Goal: Transaction & Acquisition: Obtain resource

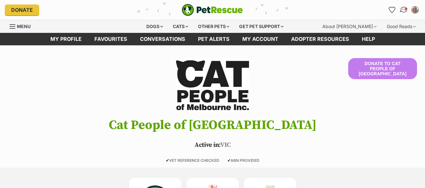
click at [401, 10] on img "Conversations" at bounding box center [404, 10] width 9 height 8
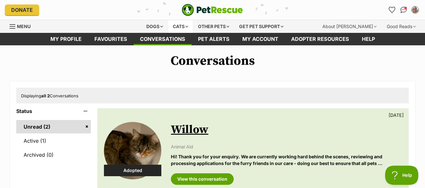
click at [179, 27] on div "Cats" at bounding box center [180, 26] width 24 height 13
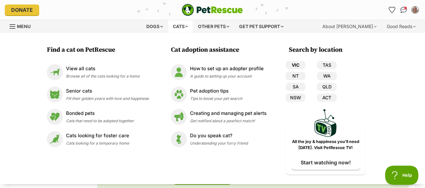
click at [302, 66] on link "VIC" at bounding box center [296, 65] width 20 height 8
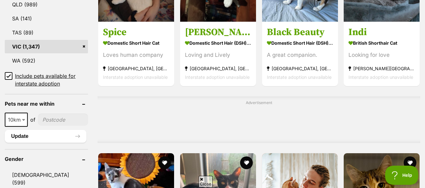
scroll to position [421, 0]
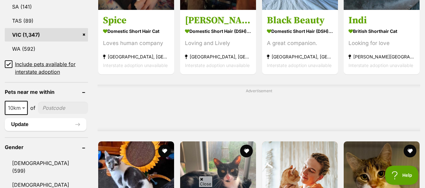
click at [49, 102] on input"] "postcode" at bounding box center [63, 108] width 50 height 12
type input"] "3128"
click at [24, 118] on button "Update" at bounding box center [46, 124] width 82 height 13
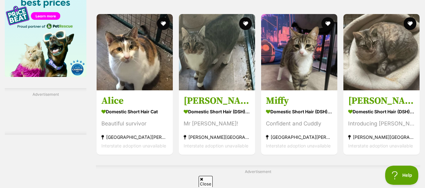
scroll to position [906, 0]
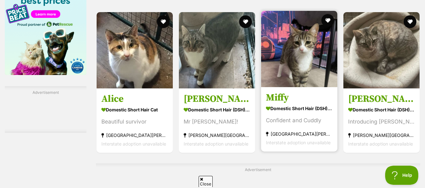
click at [283, 71] on img at bounding box center [299, 49] width 76 height 76
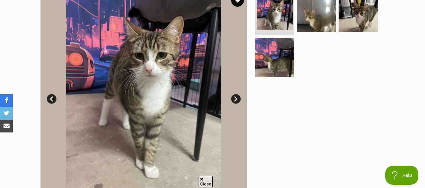
scroll to position [140, 0]
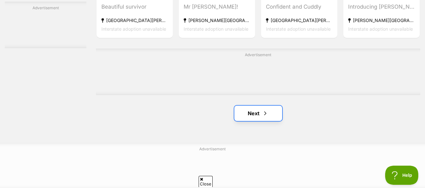
click at [272, 116] on link "Next" at bounding box center [259, 113] width 48 height 15
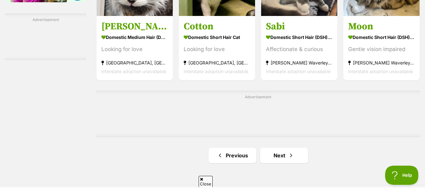
scroll to position [989, 0]
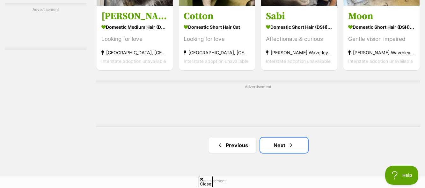
click at [281, 147] on link "Next" at bounding box center [284, 145] width 48 height 15
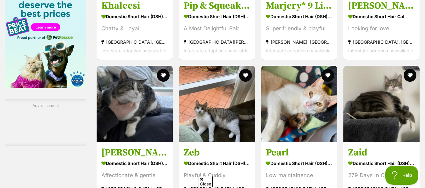
scroll to position [1021, 0]
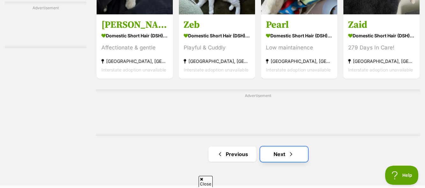
click at [295, 153] on link "Next" at bounding box center [284, 153] width 48 height 15
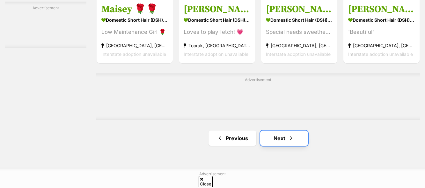
click at [297, 141] on link "Next" at bounding box center [284, 137] width 48 height 15
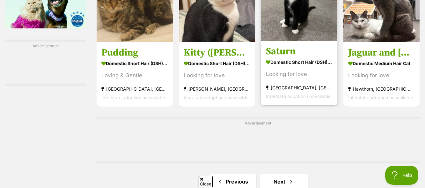
scroll to position [1021, 0]
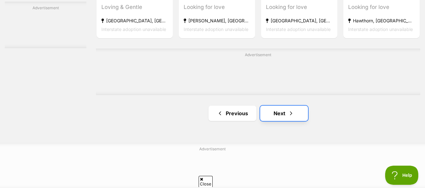
click at [292, 117] on span "Next page" at bounding box center [291, 113] width 6 height 8
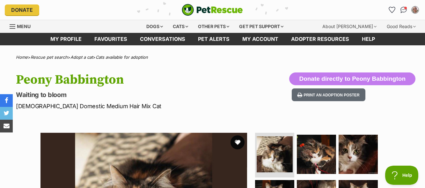
click at [239, 143] on button "favourite" at bounding box center [238, 142] width 14 height 14
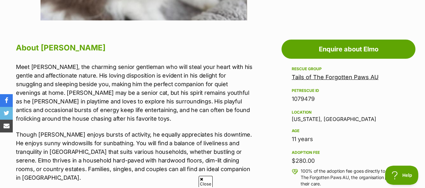
scroll to position [128, 0]
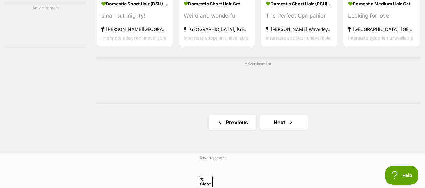
scroll to position [1053, 0]
click at [299, 124] on link "Next" at bounding box center [284, 121] width 48 height 15
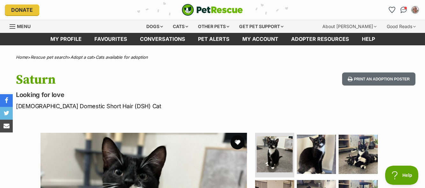
click at [238, 142] on button "favourite" at bounding box center [238, 142] width 14 height 14
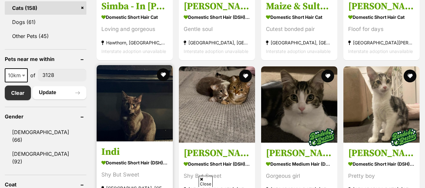
click at [154, 106] on img at bounding box center [135, 103] width 76 height 76
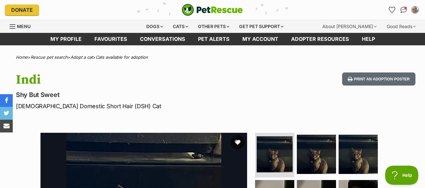
click at [236, 144] on button "favourite" at bounding box center [238, 142] width 14 height 14
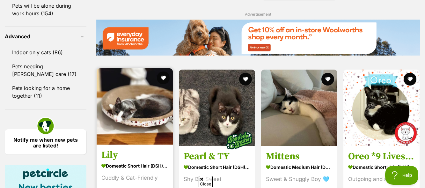
click at [145, 103] on img at bounding box center [135, 106] width 76 height 76
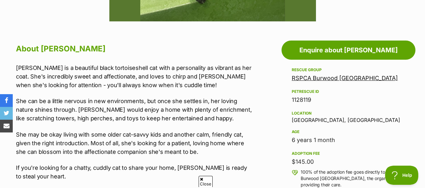
scroll to position [351, 0]
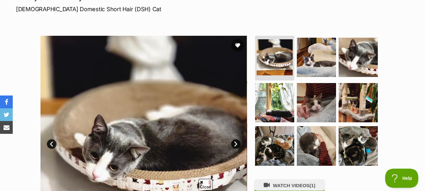
scroll to position [96, 0]
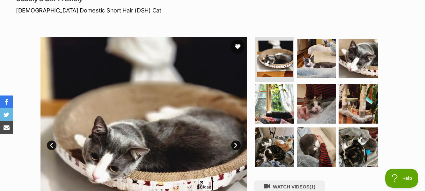
click at [237, 46] on button "favourite" at bounding box center [238, 47] width 14 height 14
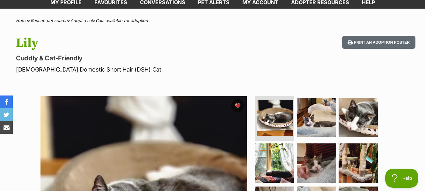
scroll to position [0, 0]
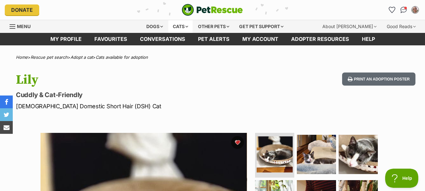
click at [185, 26] on div "Cats" at bounding box center [180, 26] width 24 height 13
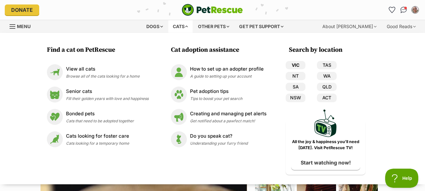
click at [296, 64] on link "VIC" at bounding box center [296, 65] width 20 height 8
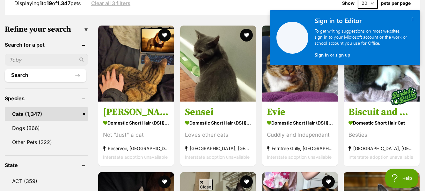
scroll to position [191, 0]
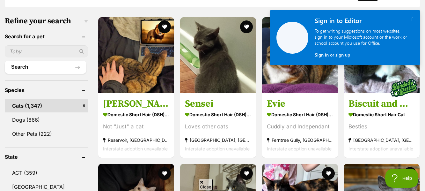
click at [412, 18] on icon "" at bounding box center [413, 19] width 2 height 5
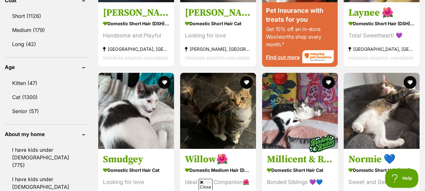
scroll to position [670, 0]
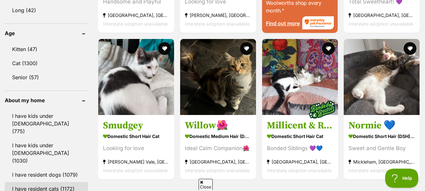
click at [45, 182] on link "I have resident cats (1172)" at bounding box center [46, 188] width 83 height 13
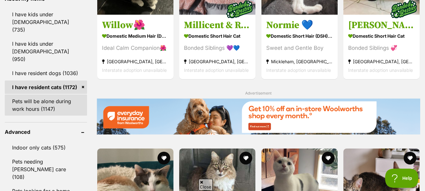
click at [56, 94] on link "Pets will be alone during work hours (1147)" at bounding box center [46, 104] width 82 height 21
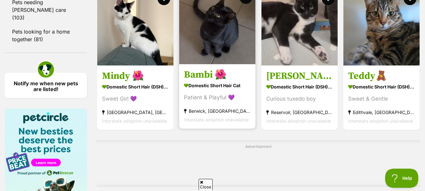
scroll to position [1058, 0]
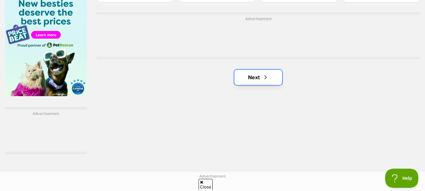
click at [242, 85] on link "Next" at bounding box center [259, 77] width 48 height 15
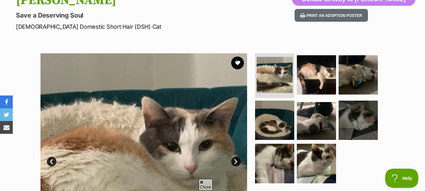
scroll to position [64, 0]
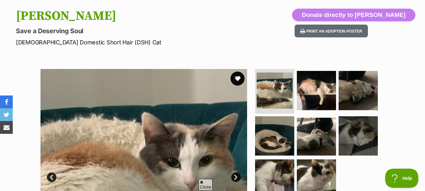
click at [238, 79] on button "favourite" at bounding box center [238, 78] width 14 height 14
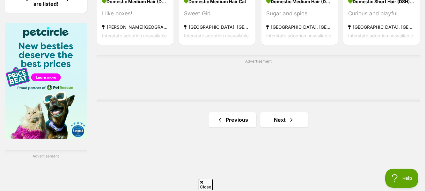
scroll to position [1021, 0]
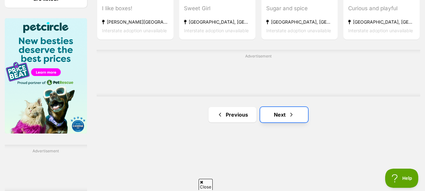
click at [293, 115] on span "Next page" at bounding box center [291, 115] width 6 height 8
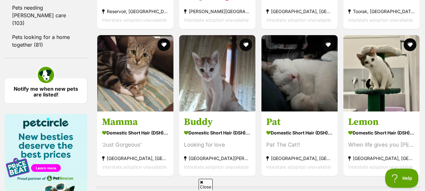
scroll to position [1085, 0]
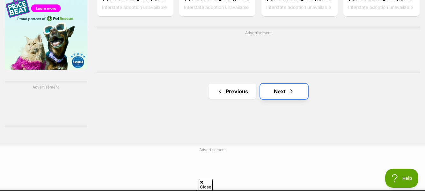
click at [284, 91] on link "Next" at bounding box center [284, 91] width 48 height 15
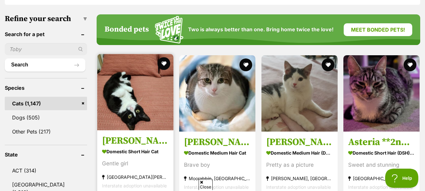
scroll to position [191, 0]
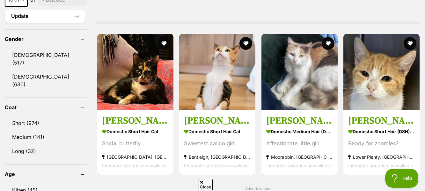
scroll to position [511, 0]
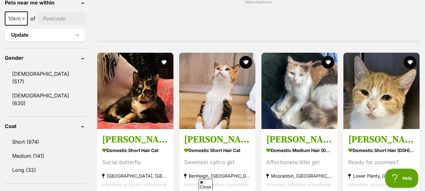
drag, startPoint x: 306, startPoint y: 106, endPoint x: 313, endPoint y: 15, distance: 91.5
click at [313, 14] on div "Advertisement" at bounding box center [259, 19] width 324 height 47
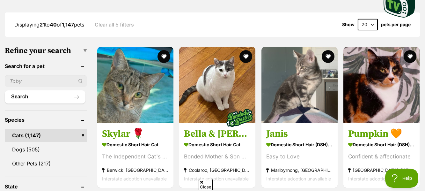
scroll to position [160, 0]
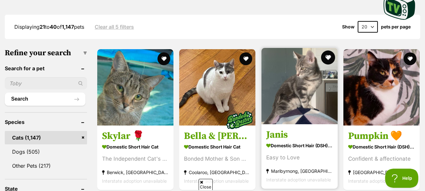
click at [330, 60] on button "favourite" at bounding box center [328, 57] width 14 height 14
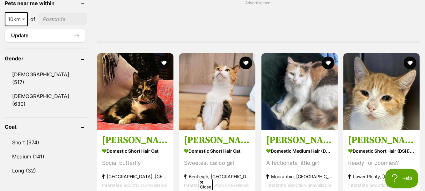
scroll to position [511, 0]
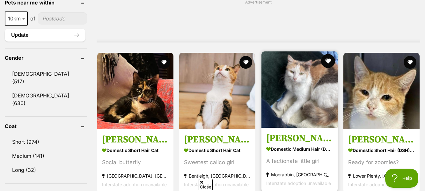
click at [331, 58] on button "favourite" at bounding box center [328, 61] width 14 height 14
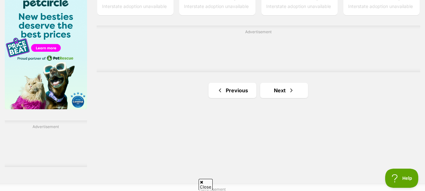
scroll to position [1053, 0]
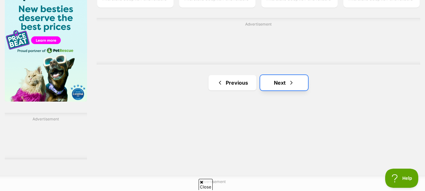
click at [278, 83] on link "Next" at bounding box center [284, 82] width 48 height 15
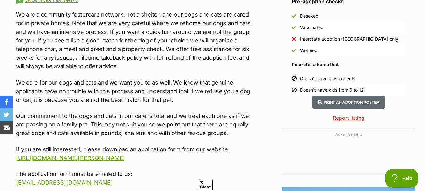
scroll to position [638, 0]
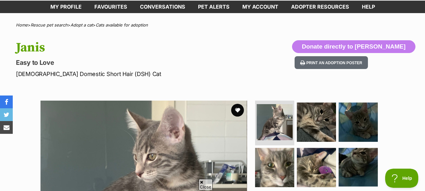
scroll to position [32, 0]
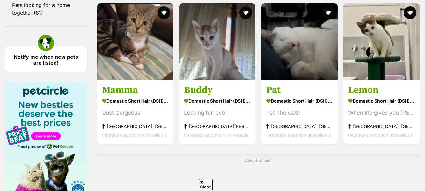
scroll to position [1085, 0]
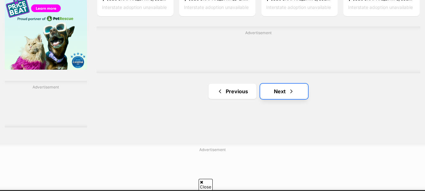
click at [294, 95] on link "Next" at bounding box center [284, 91] width 48 height 15
